Goal: Information Seeking & Learning: Learn about a topic

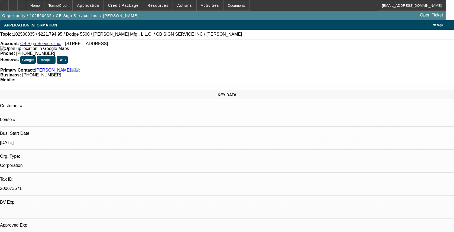
select select "0"
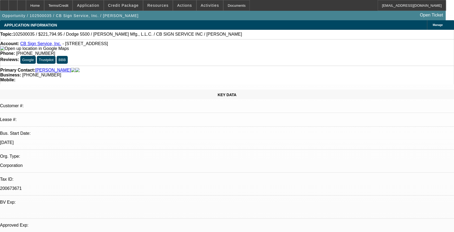
select select "0"
select select "1"
select select "3"
select select "6"
select select "1"
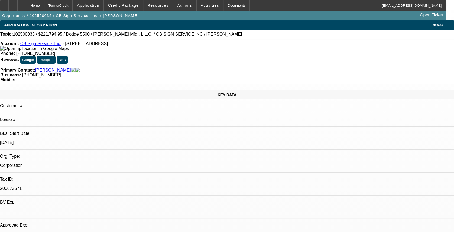
select select "3"
select select "6"
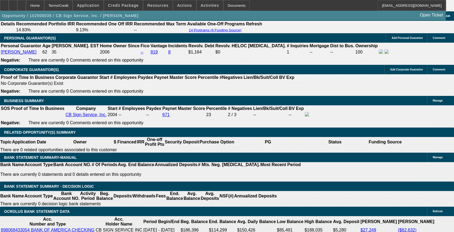
scroll to position [830, 0]
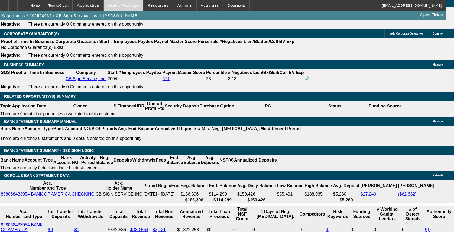
click at [130, 3] on span at bounding box center [123, 5] width 39 height 13
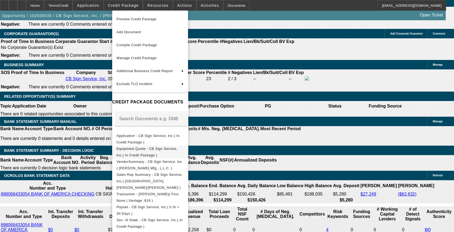
click at [167, 149] on span "Equipment Quote - CB Sign Service, Inc.( In Credit Package )" at bounding box center [146, 152] width 61 height 11
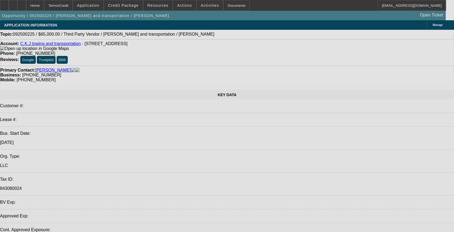
select select "0"
select select "2"
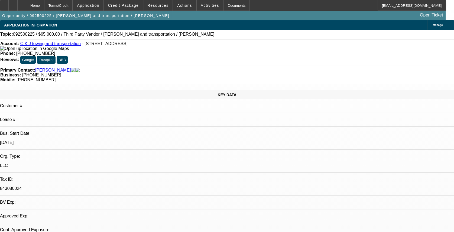
select select "0.1"
select select "1"
select select "2"
select select "4"
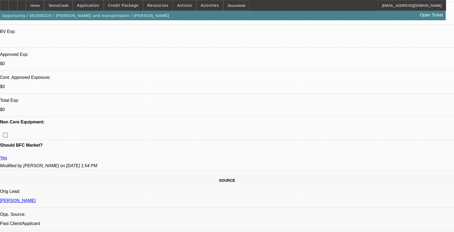
scroll to position [217, 0]
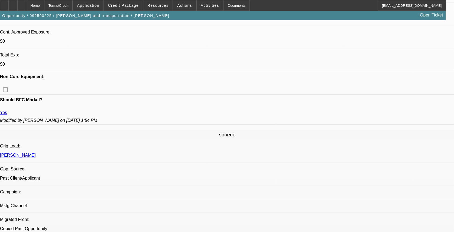
drag, startPoint x: 257, startPoint y: 194, endPoint x: 278, endPoint y: 198, distance: 21.7
drag, startPoint x: 278, startPoint y: 198, endPoint x: 268, endPoint y: 205, distance: 12.4
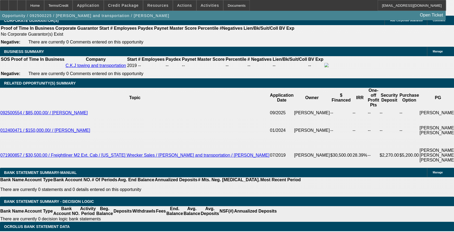
scroll to position [794, 0]
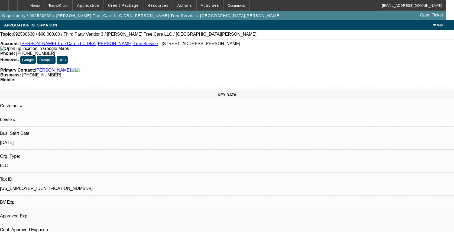
select select "0"
select select "2"
select select "0.1"
select select "1"
select select "2"
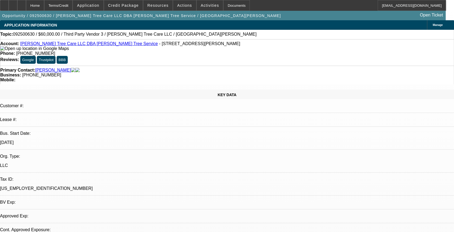
select select "4"
drag, startPoint x: 346, startPoint y: 87, endPoint x: 318, endPoint y: 89, distance: 27.4
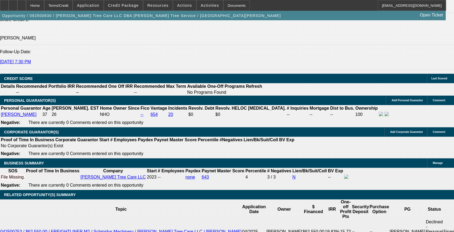
scroll to position [685, 0]
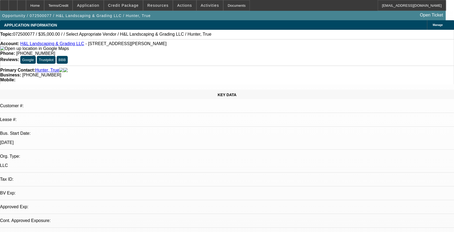
select select "0"
select select "2"
select select "0.1"
select select "1"
select select "2"
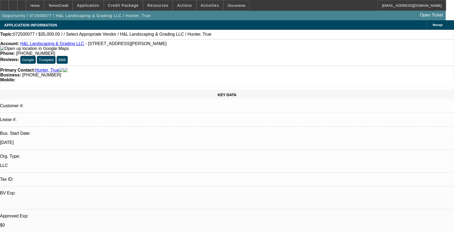
select select "4"
drag, startPoint x: 419, startPoint y: 166, endPoint x: 335, endPoint y: 163, distance: 84.2
drag, startPoint x: 335, startPoint y: 163, endPoint x: 392, endPoint y: 185, distance: 61.5
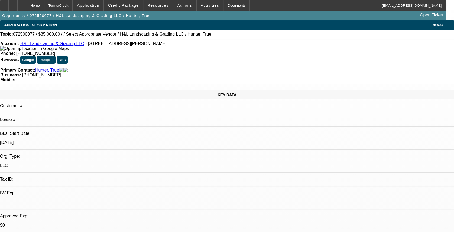
drag, startPoint x: 330, startPoint y: 167, endPoint x: 377, endPoint y: 165, distance: 46.6
drag, startPoint x: 377, startPoint y: 165, endPoint x: 359, endPoint y: 172, distance: 19.2
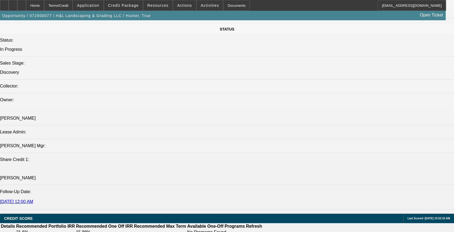
scroll to position [685, 0]
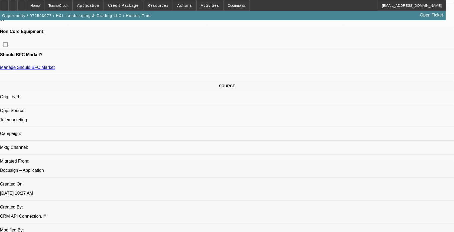
scroll to position [180, 0]
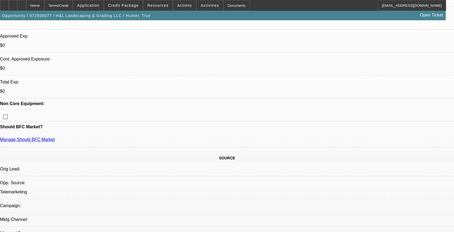
drag, startPoint x: 388, startPoint y: 178, endPoint x: 326, endPoint y: 184, distance: 61.5
drag, startPoint x: 326, startPoint y: 184, endPoint x: 329, endPoint y: 187, distance: 3.8
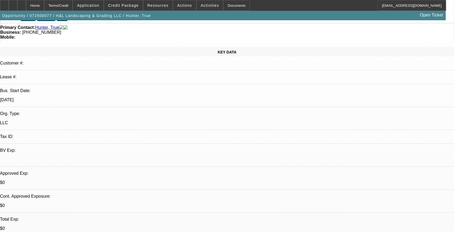
scroll to position [36, 0]
